Goal: Book appointment/travel/reservation

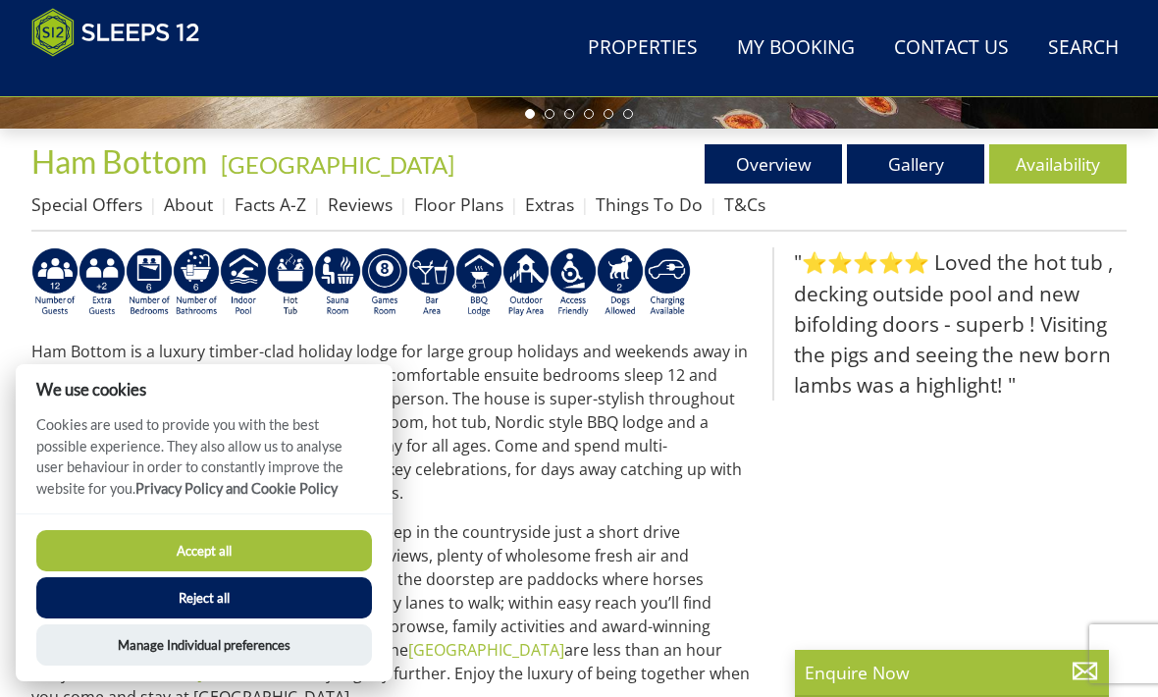
scroll to position [709, 0]
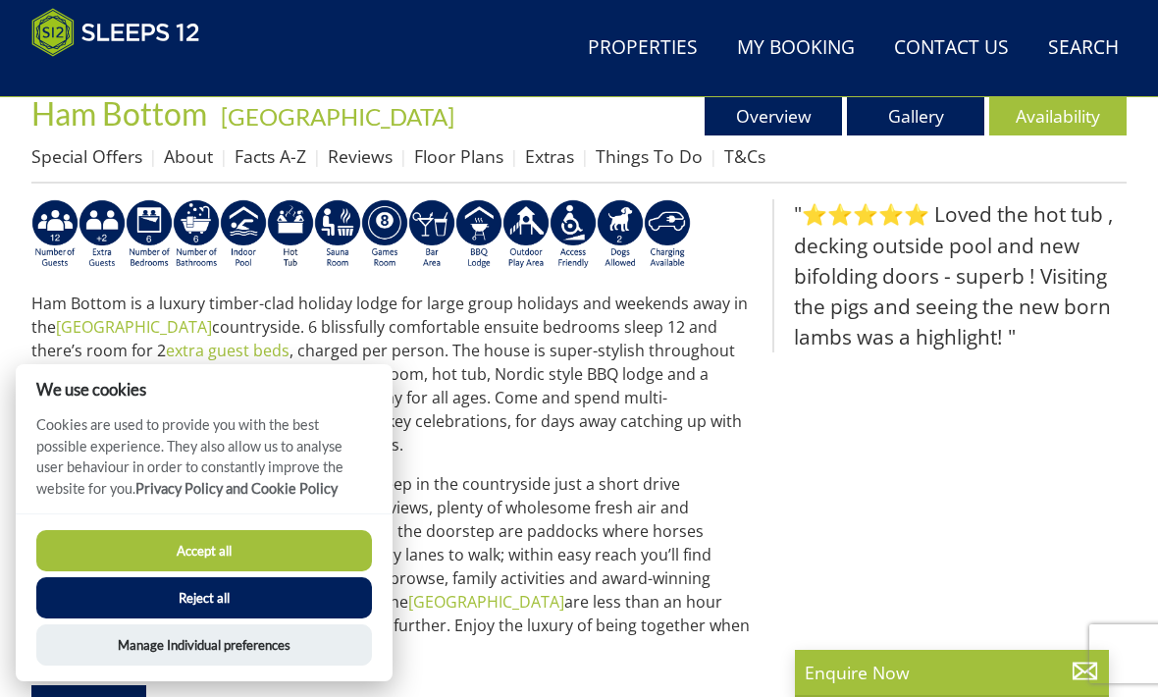
click at [317, 571] on button "Accept all" at bounding box center [204, 550] width 336 height 41
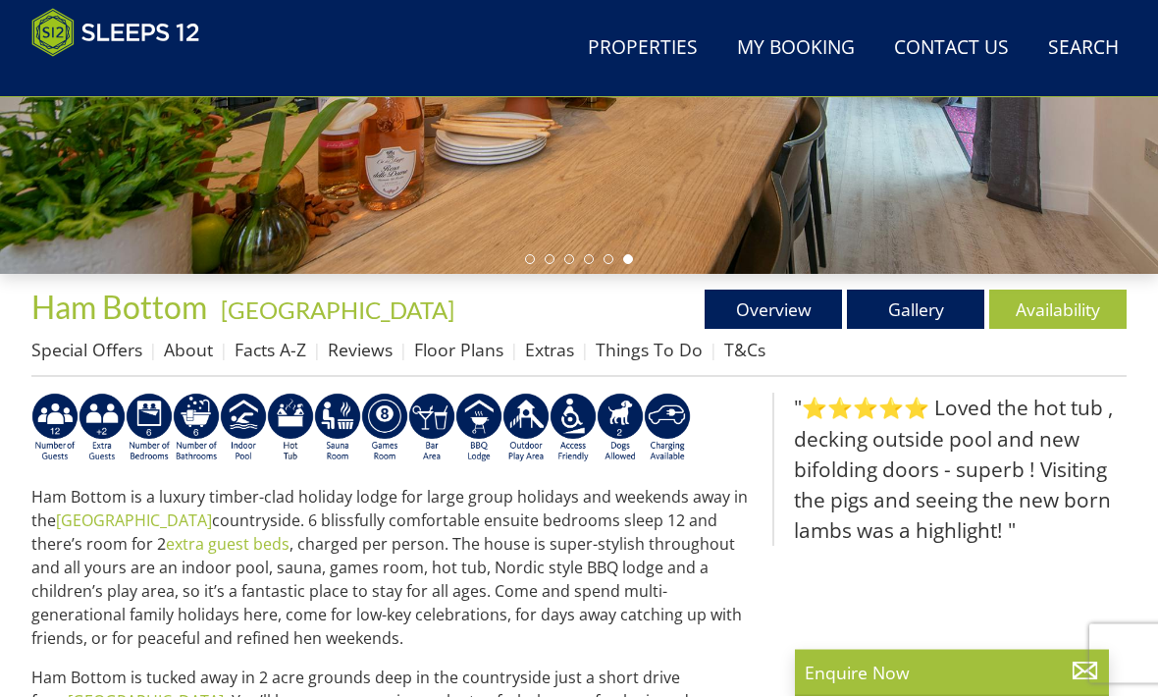
scroll to position [515, 0]
click at [918, 314] on link "Gallery" at bounding box center [915, 308] width 137 height 39
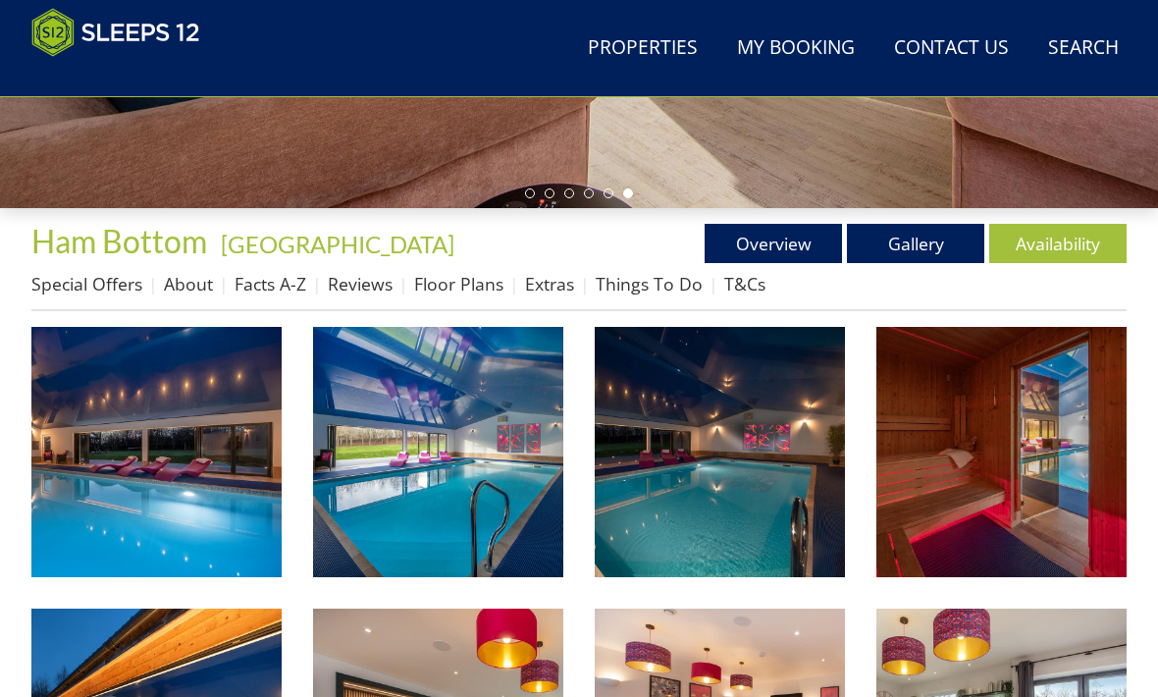
scroll to position [581, 0]
click at [113, 422] on img at bounding box center [156, 452] width 250 height 250
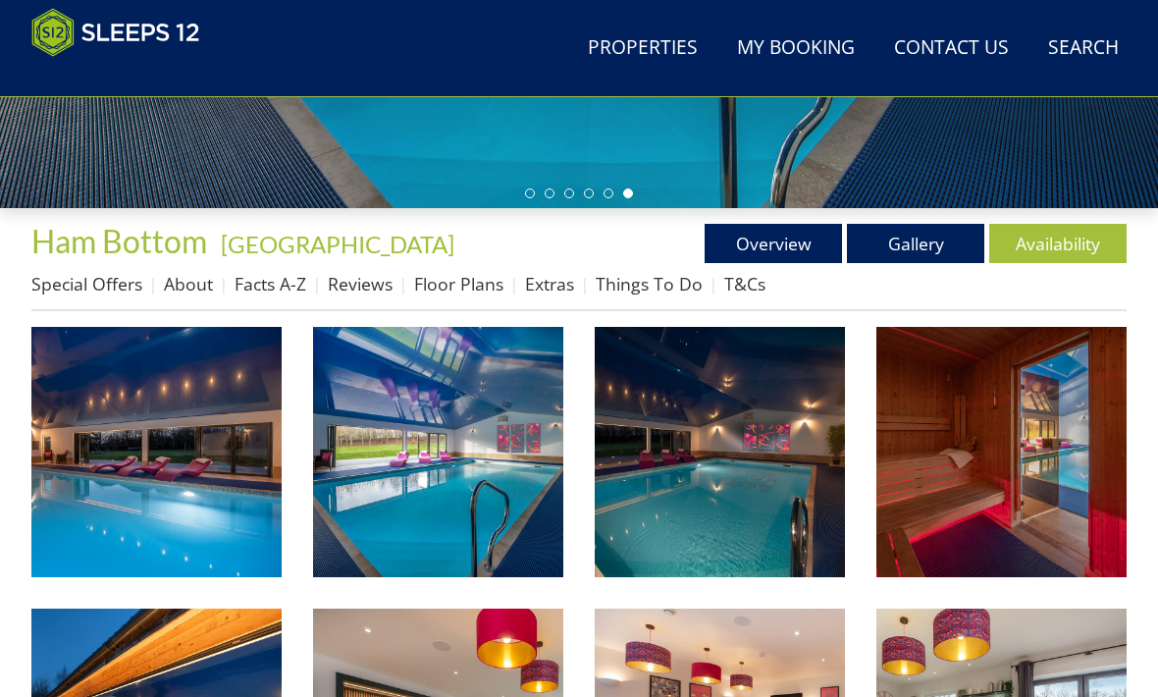
click at [769, 242] on link "Overview" at bounding box center [773, 243] width 137 height 39
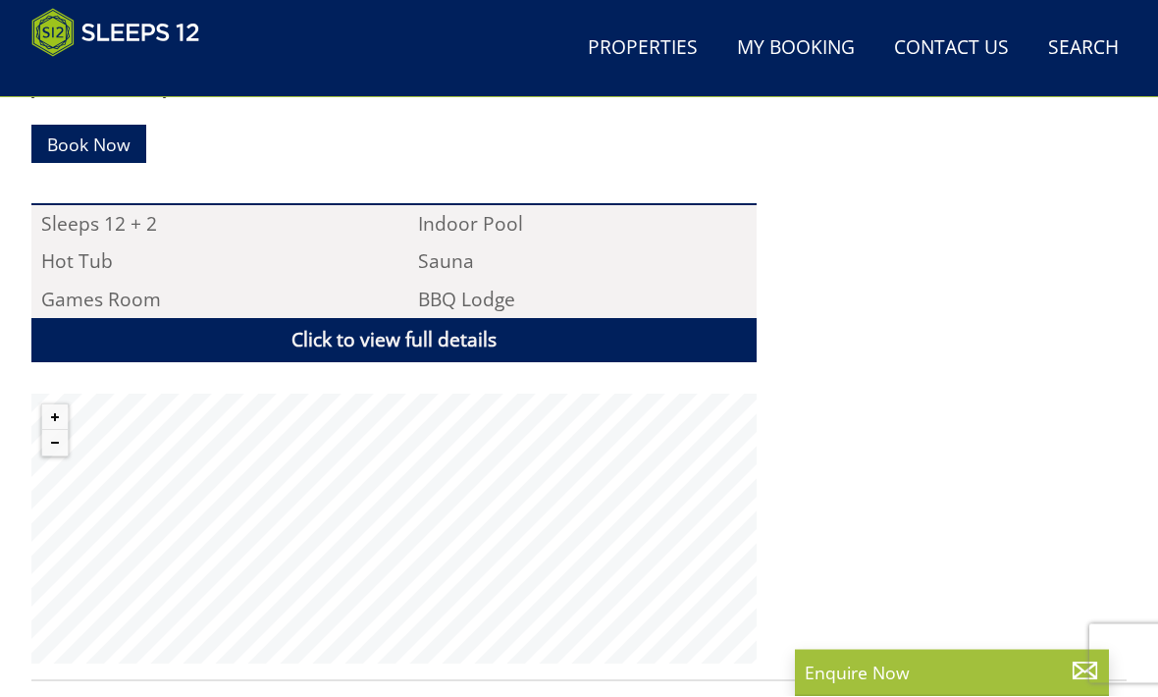
scroll to position [1283, 0]
